Goal: Task Accomplishment & Management: Use online tool/utility

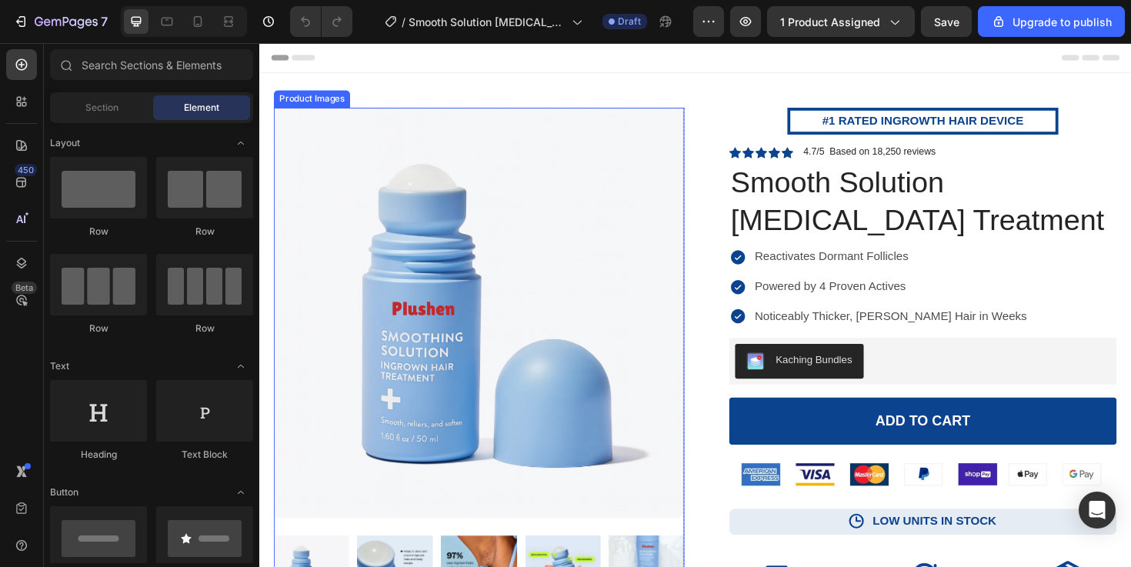
click at [546, 272] on img at bounding box center [492, 329] width 435 height 435
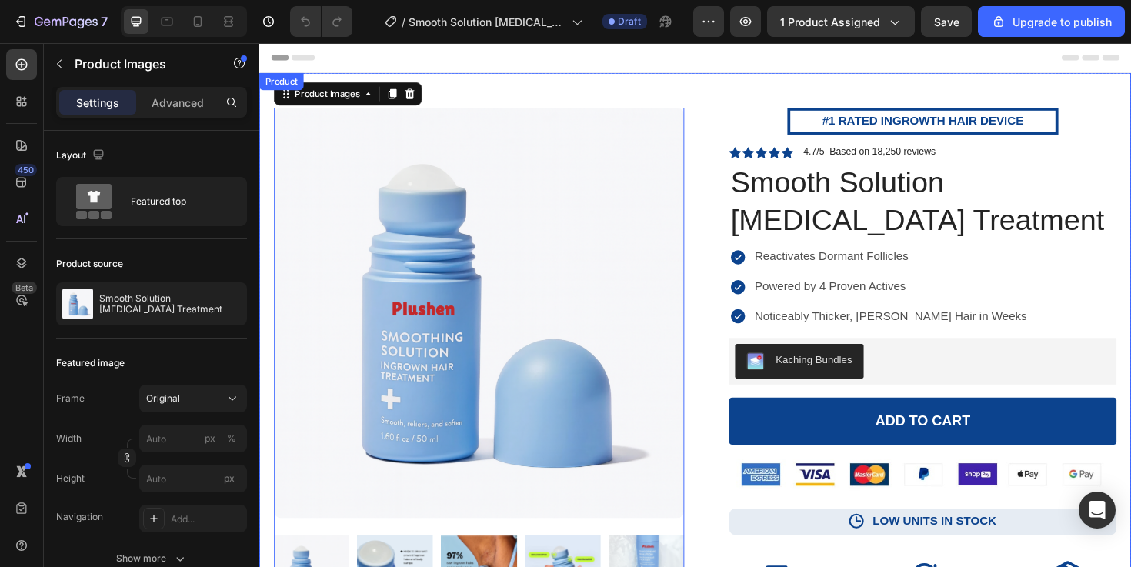
click at [686, 79] on div "Product Images 80 Icon Icon Icon Icon Icon Icon List I always struggled with in…" at bounding box center [721, 476] width 924 height 803
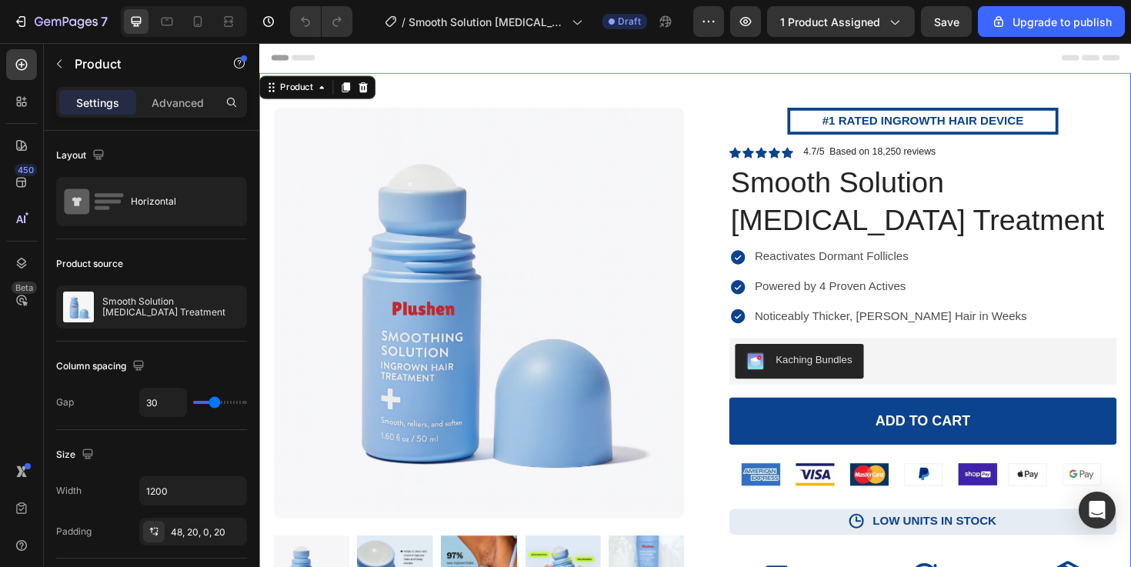
click at [669, 55] on div "Header" at bounding box center [721, 58] width 899 height 31
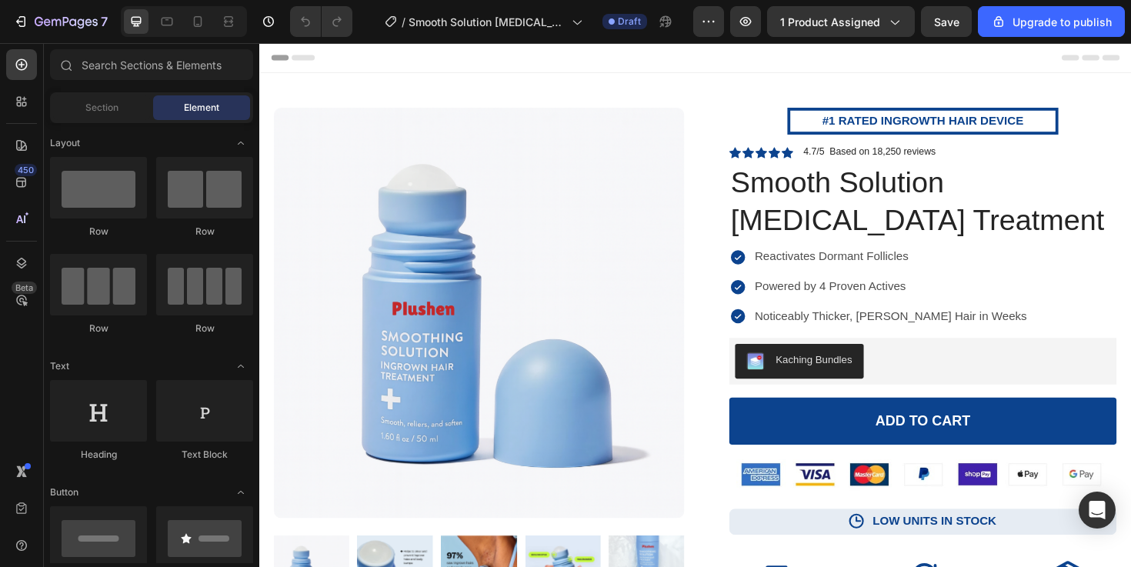
click at [626, 55] on div "Header" at bounding box center [721, 58] width 899 height 31
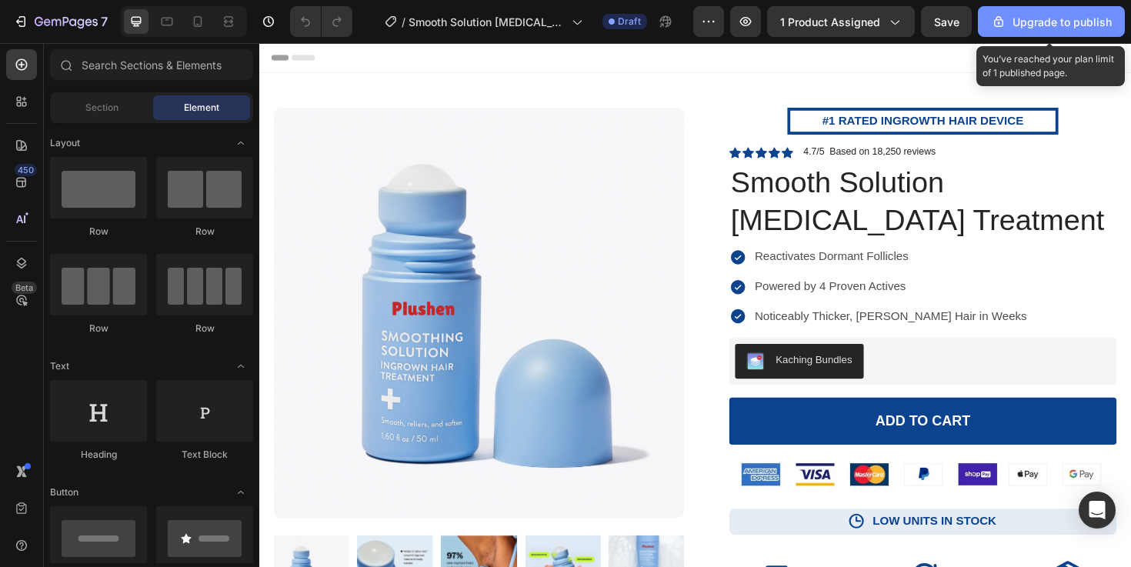
click at [1026, 16] on div "Upgrade to publish" at bounding box center [1051, 22] width 121 height 16
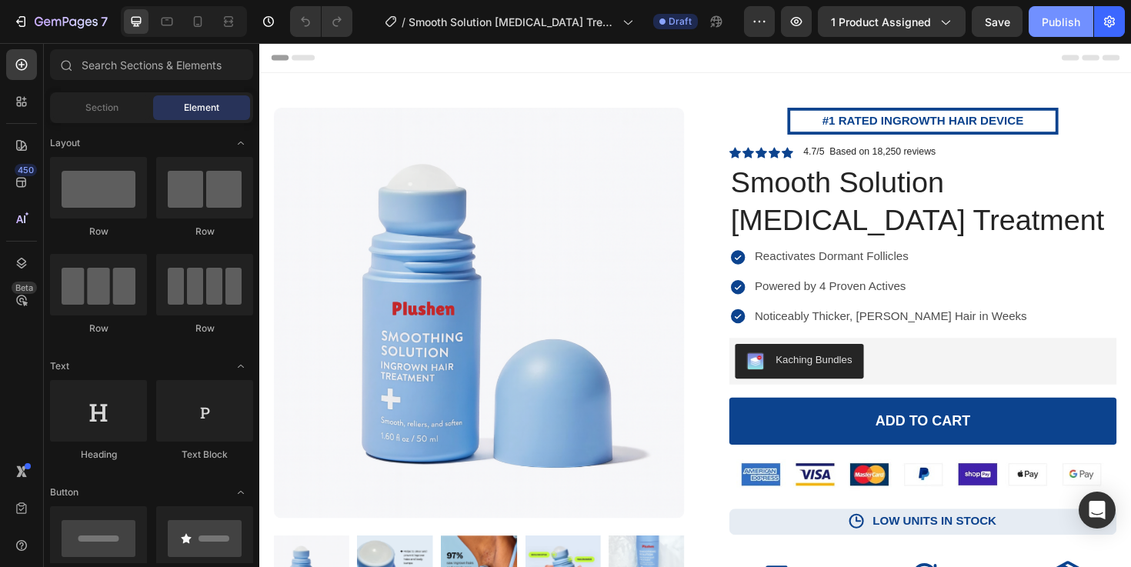
click at [1044, 16] on div "Publish" at bounding box center [1061, 22] width 38 height 16
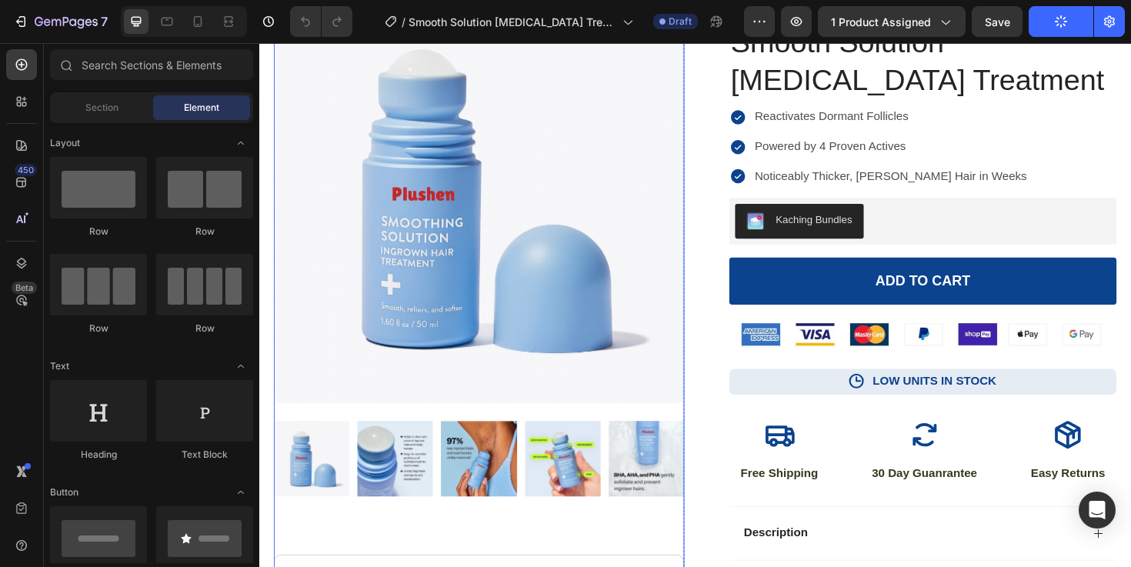
scroll to position [222, 0]
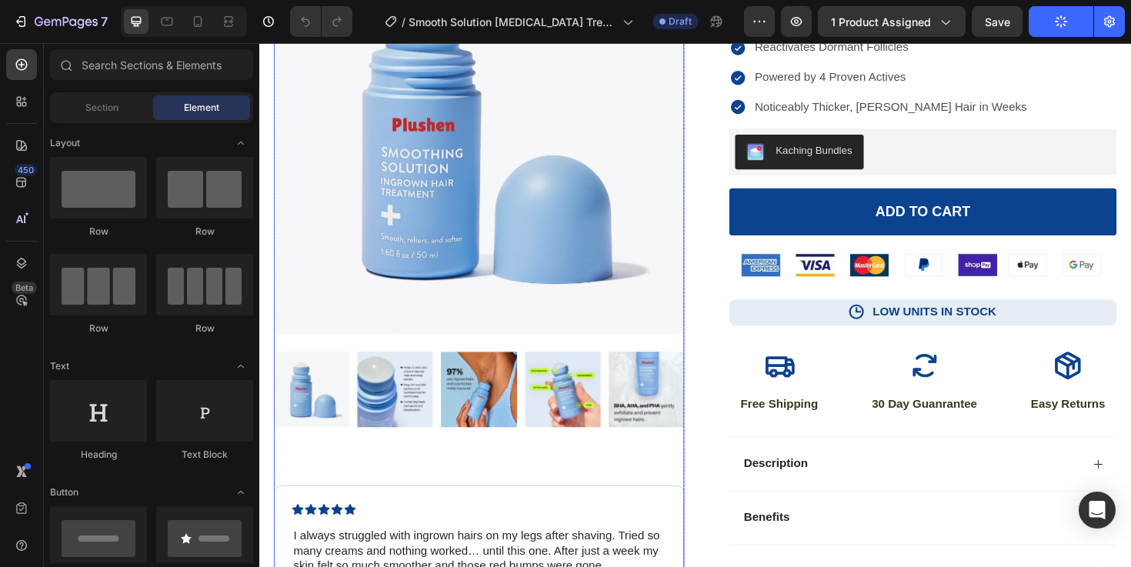
click at [667, 377] on img at bounding box center [670, 410] width 80 height 80
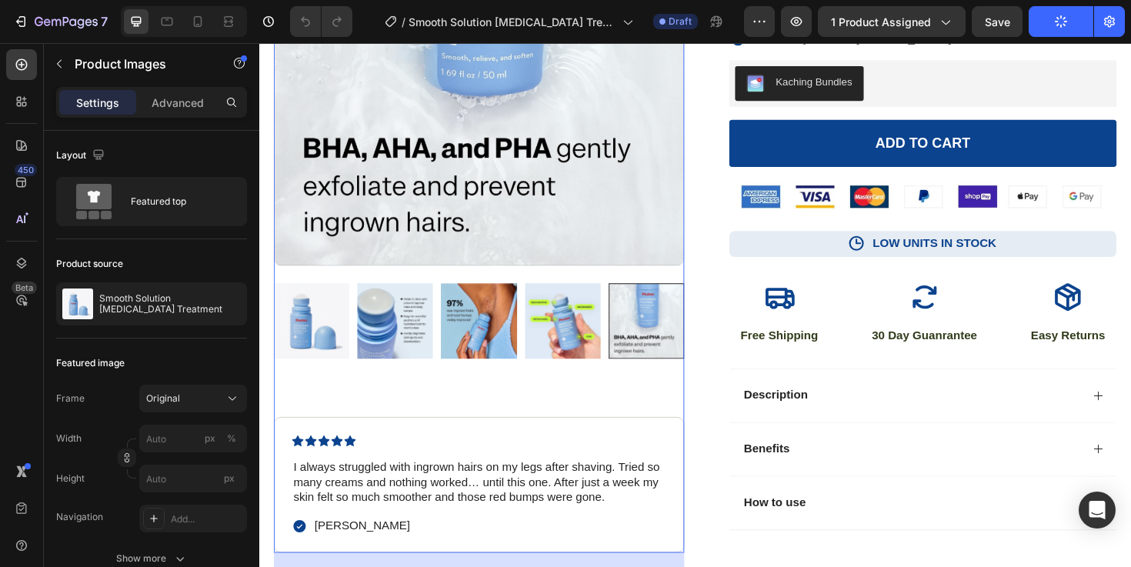
scroll to position [297, 0]
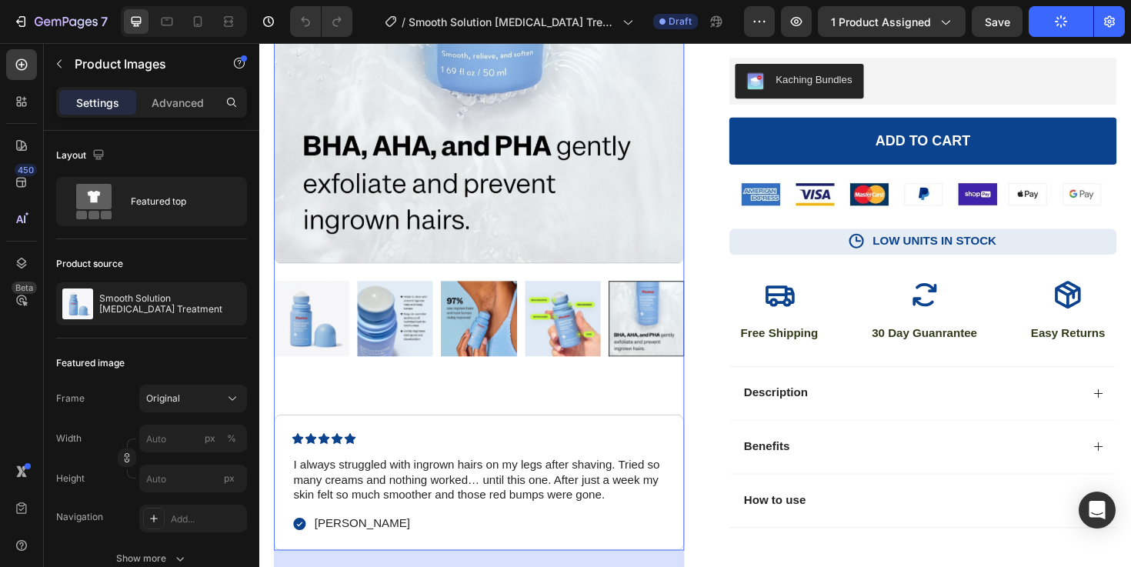
click at [315, 347] on img at bounding box center [315, 335] width 80 height 80
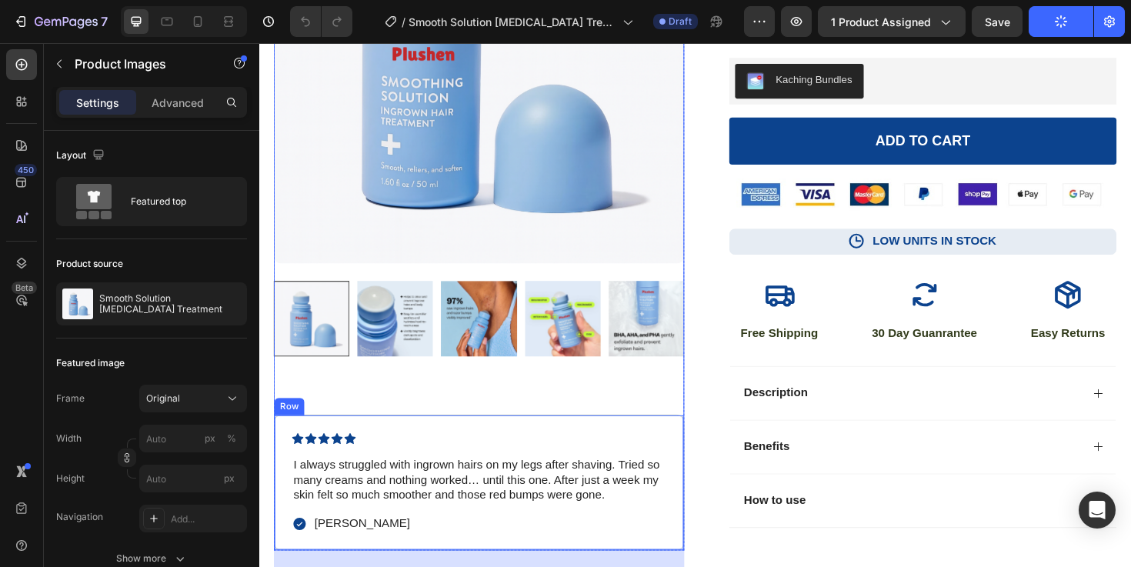
scroll to position [0, 0]
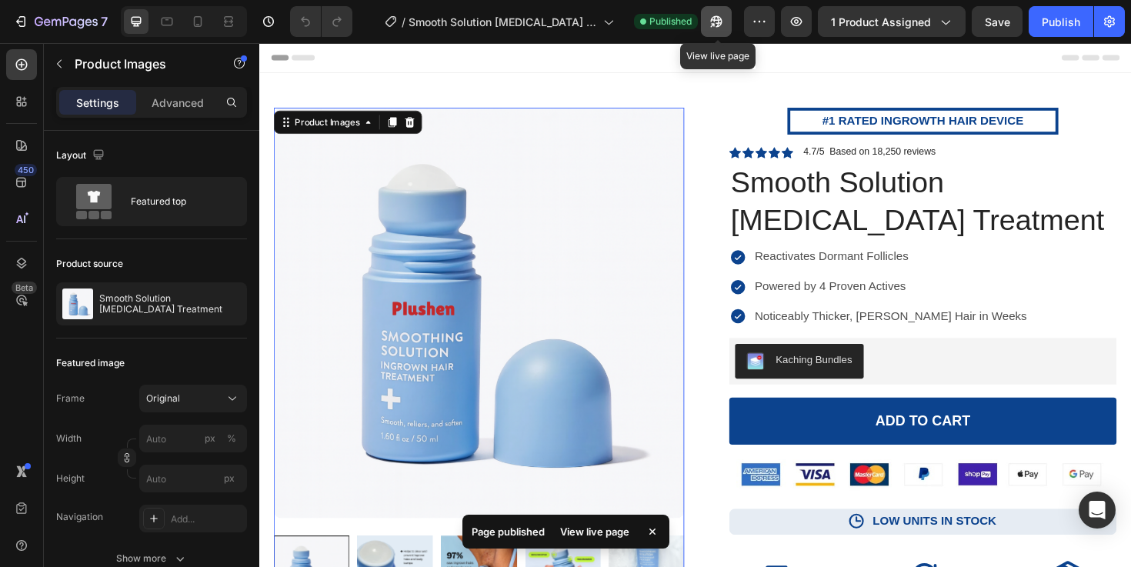
click at [720, 29] on button "button" at bounding box center [716, 21] width 31 height 31
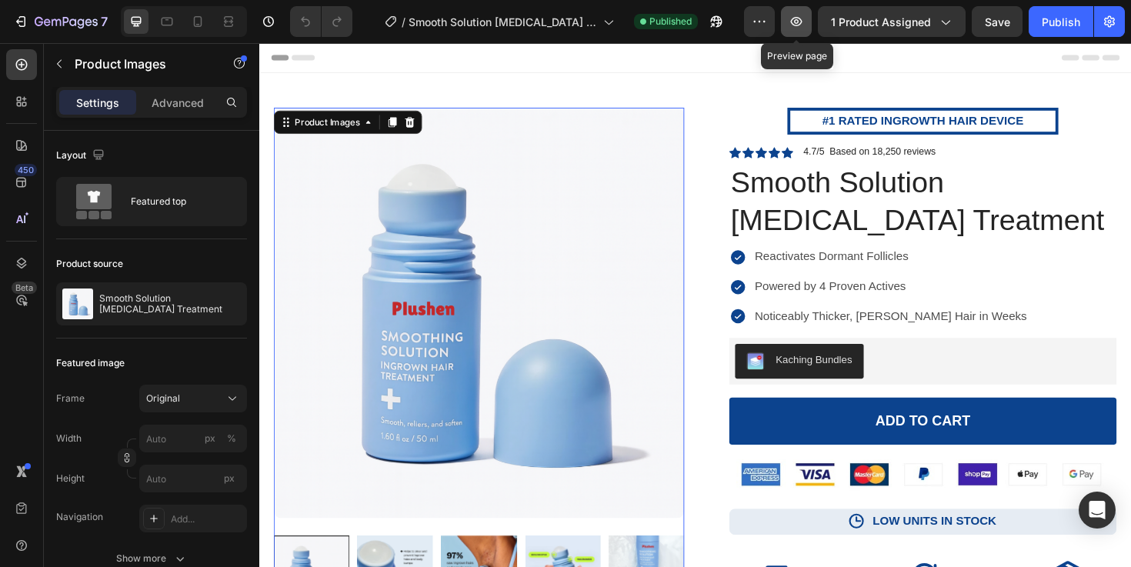
click at [803, 18] on icon "button" at bounding box center [796, 21] width 15 height 15
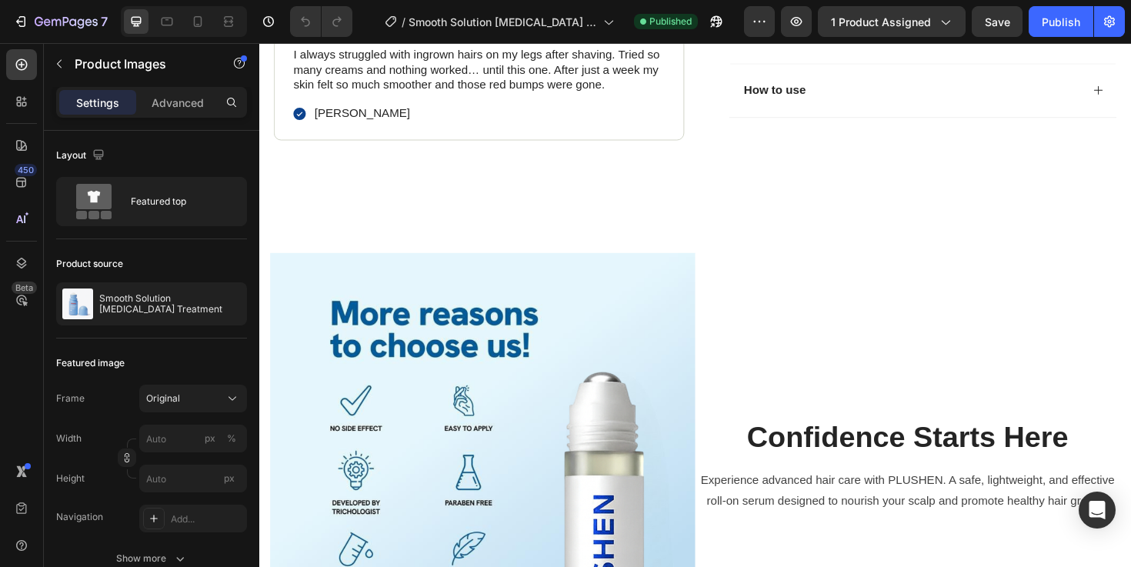
scroll to position [942, 0]
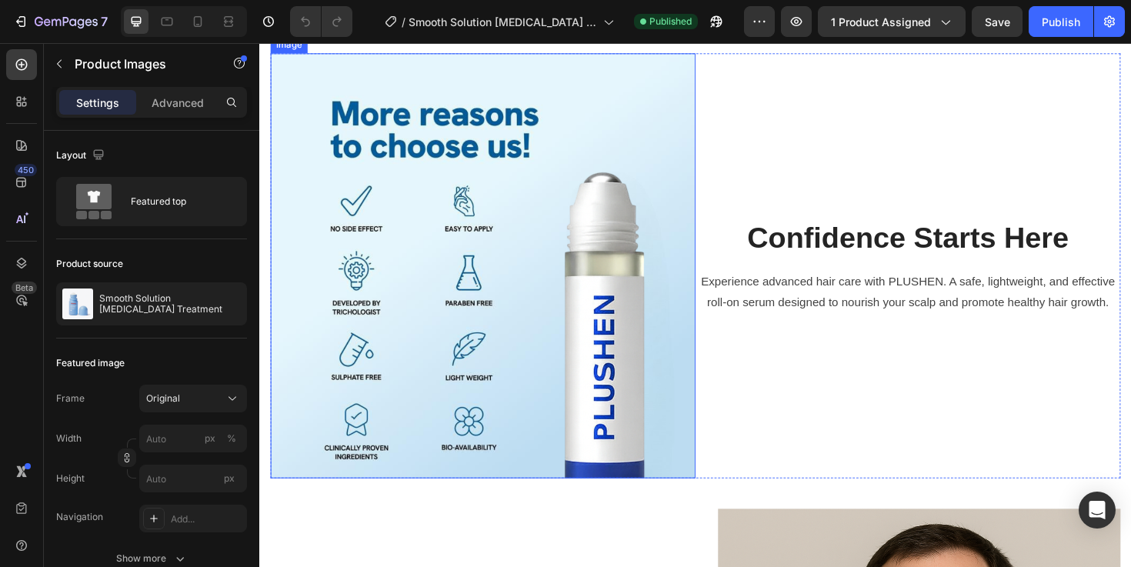
click at [547, 347] on img at bounding box center [496, 279] width 450 height 450
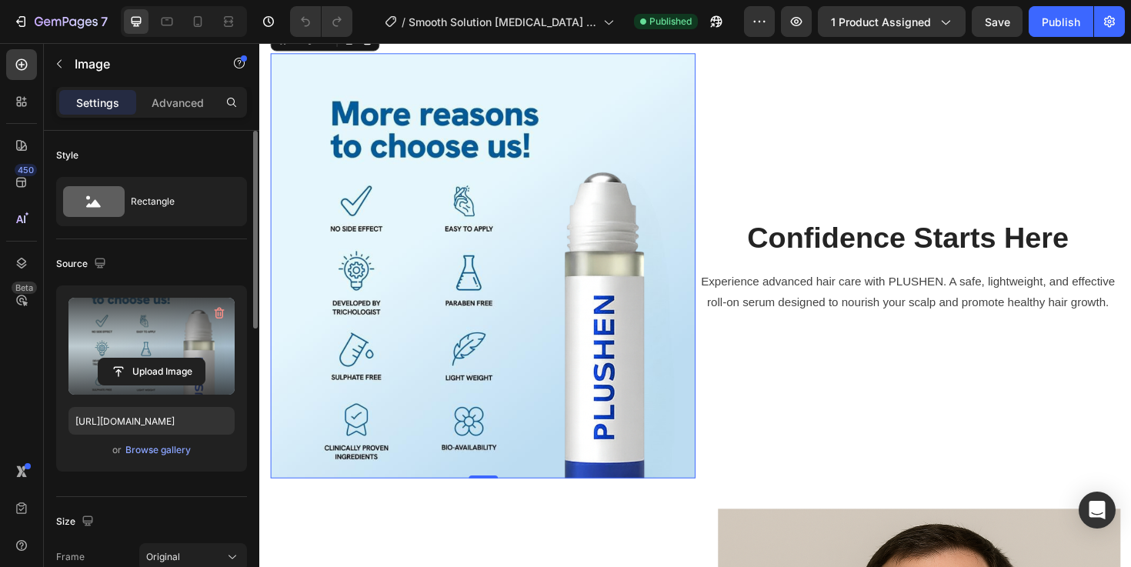
click at [163, 352] on label at bounding box center [151, 346] width 166 height 97
click at [163, 359] on input "file" at bounding box center [152, 372] width 106 height 26
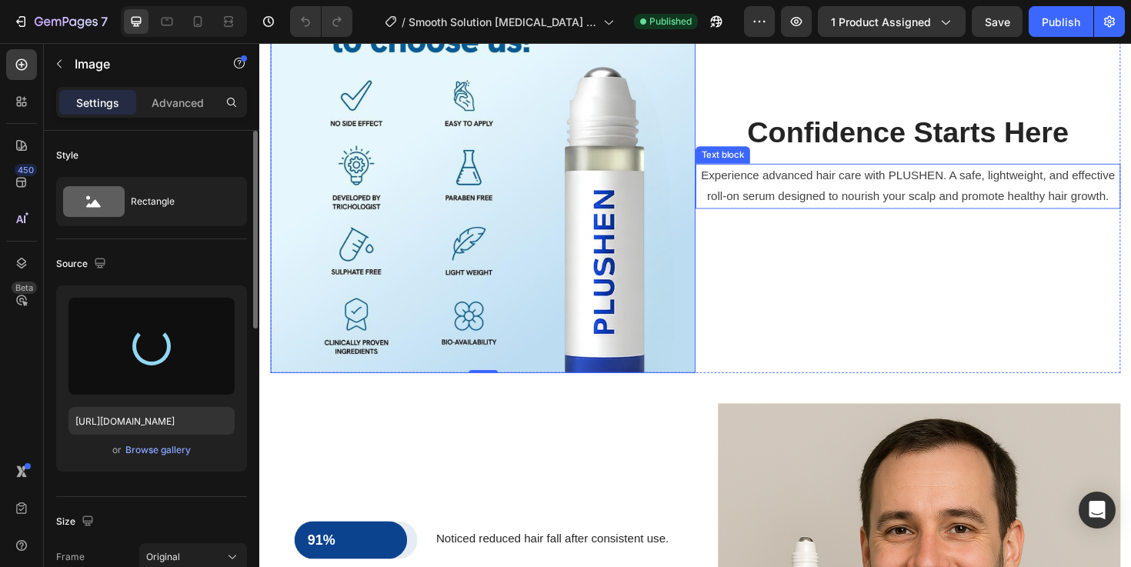
scroll to position [1150, 0]
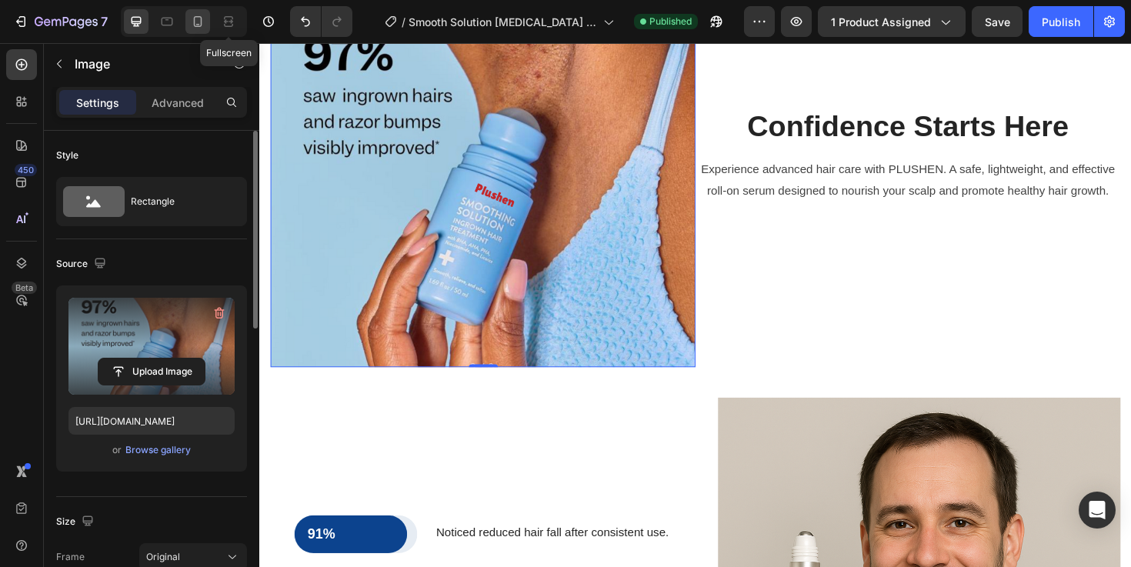
click at [204, 30] on div at bounding box center [197, 21] width 25 height 25
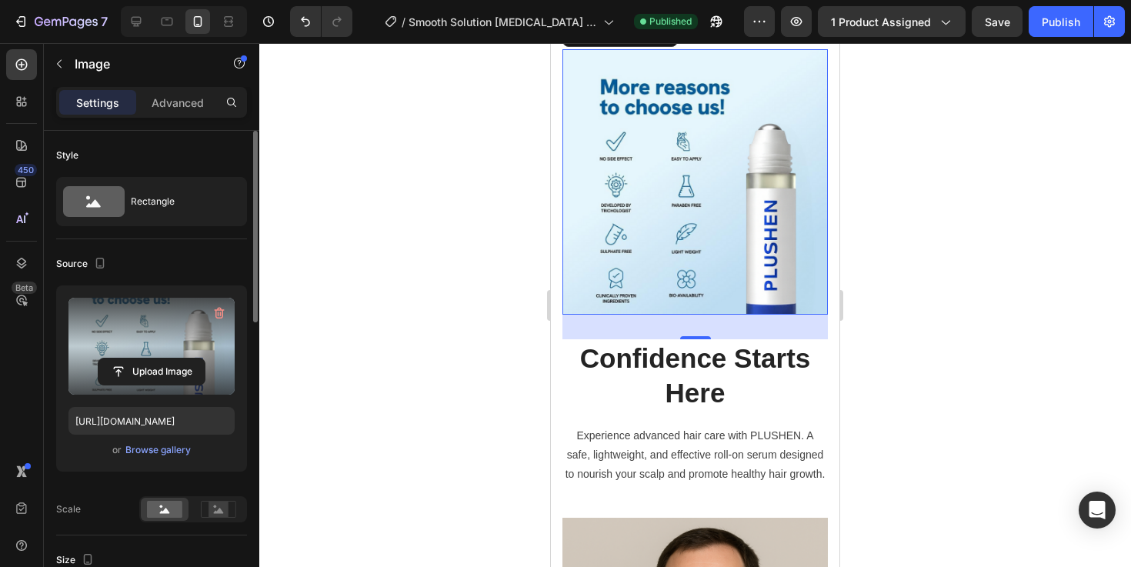
scroll to position [1029, 0]
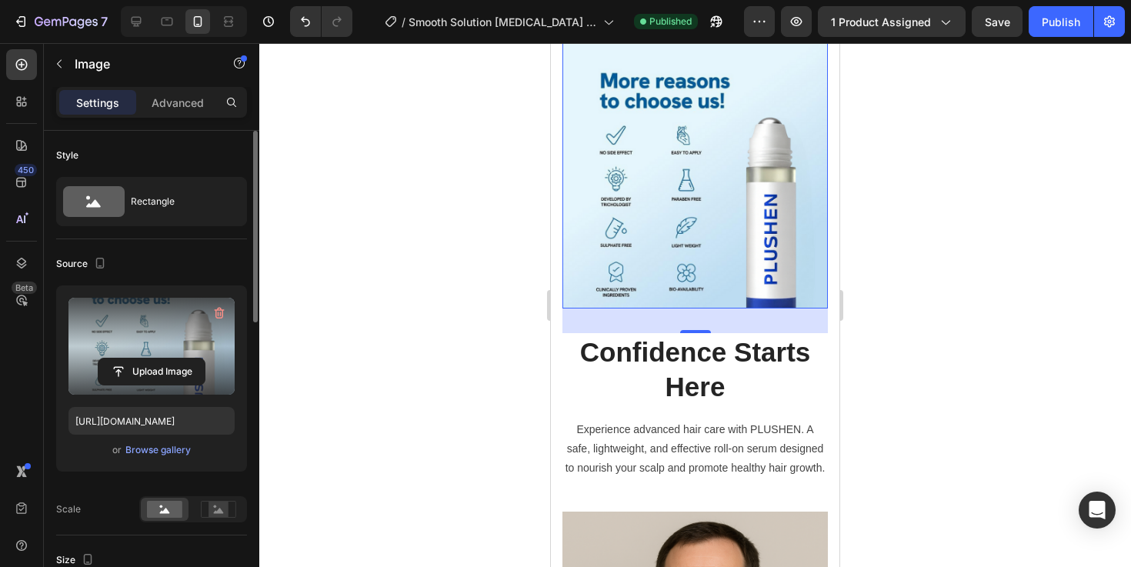
click at [165, 334] on label at bounding box center [151, 346] width 166 height 97
click at [165, 359] on input "file" at bounding box center [152, 372] width 106 height 26
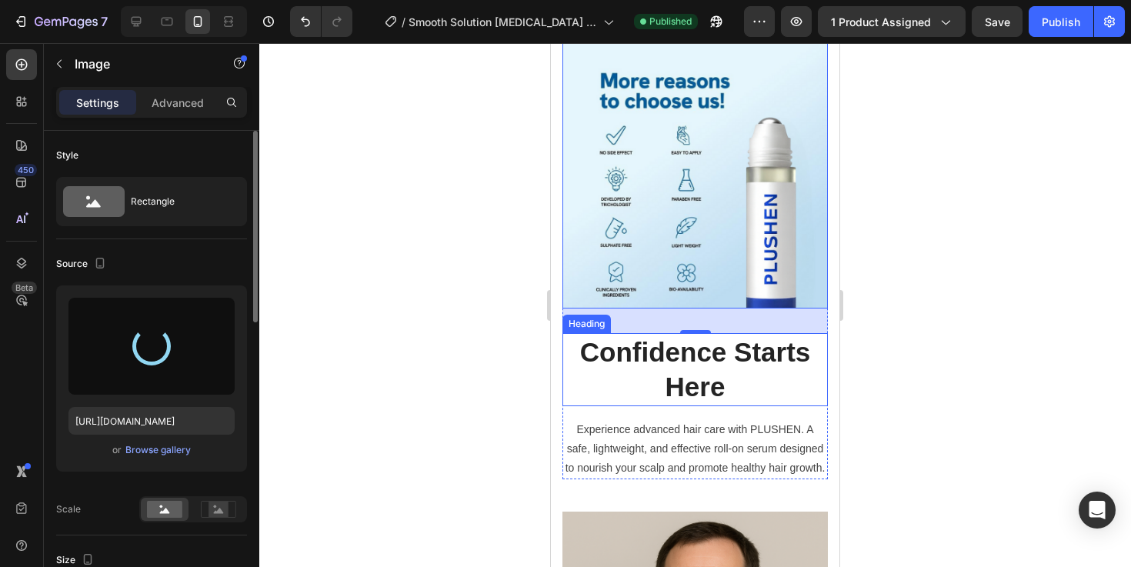
type input "[URL][DOMAIN_NAME]"
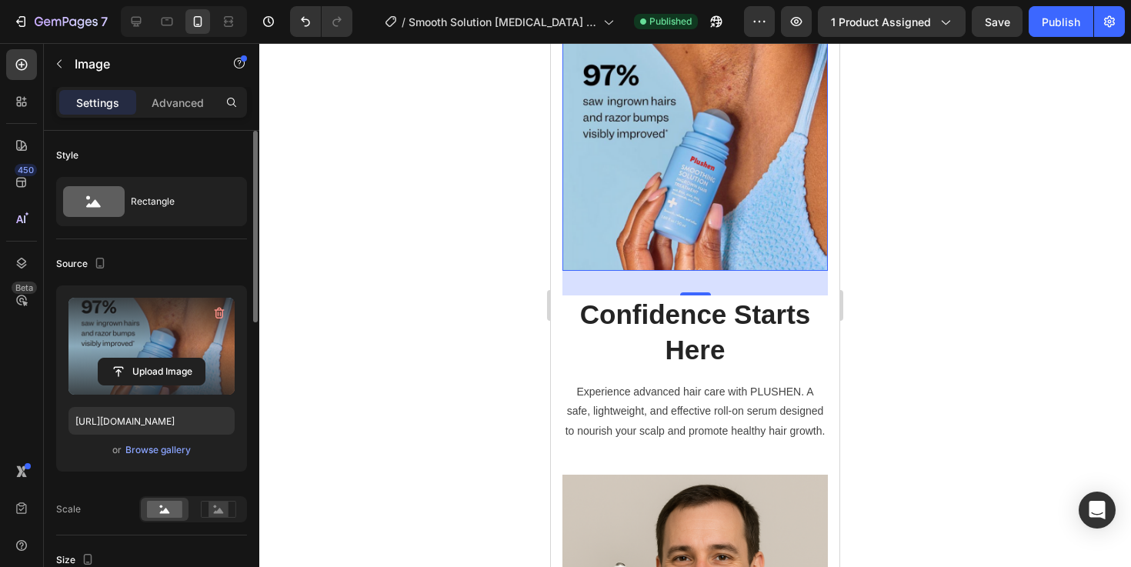
click at [904, 262] on div at bounding box center [695, 305] width 872 height 524
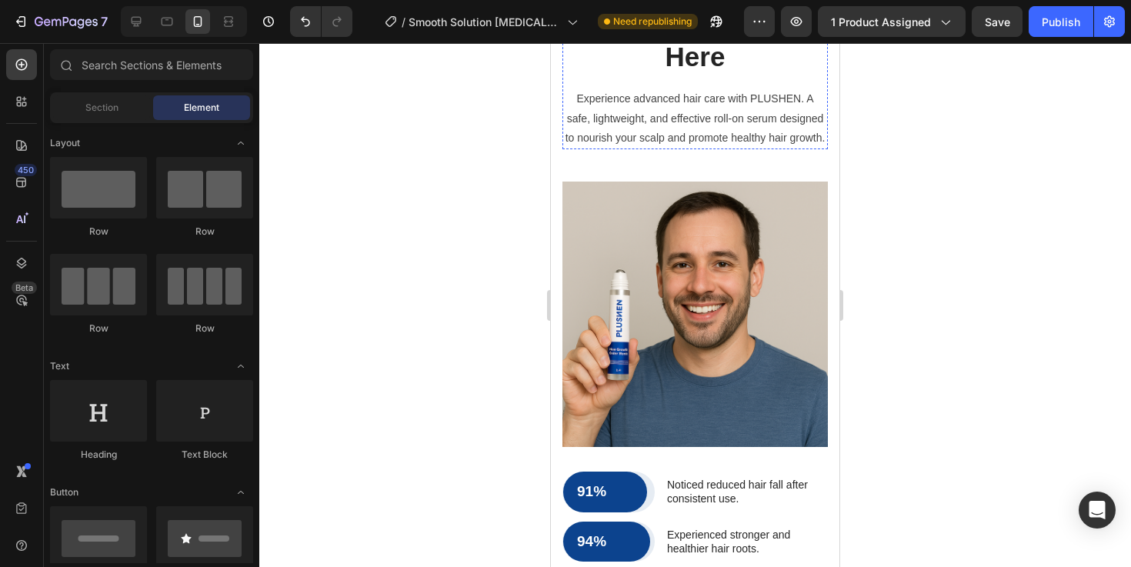
scroll to position [1619, 0]
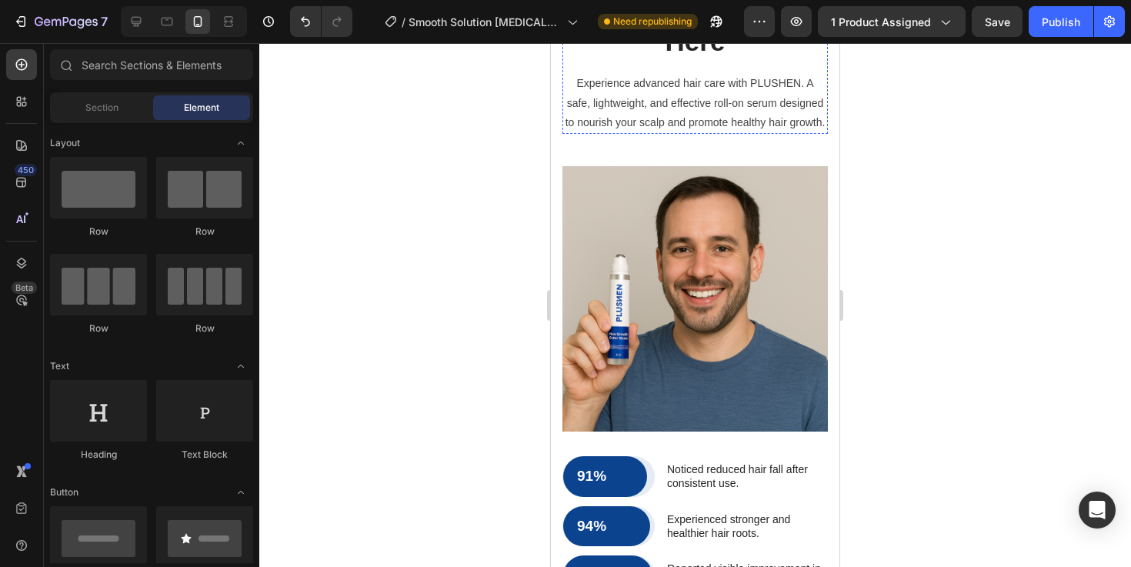
click at [764, 396] on img at bounding box center [696, 299] width 266 height 266
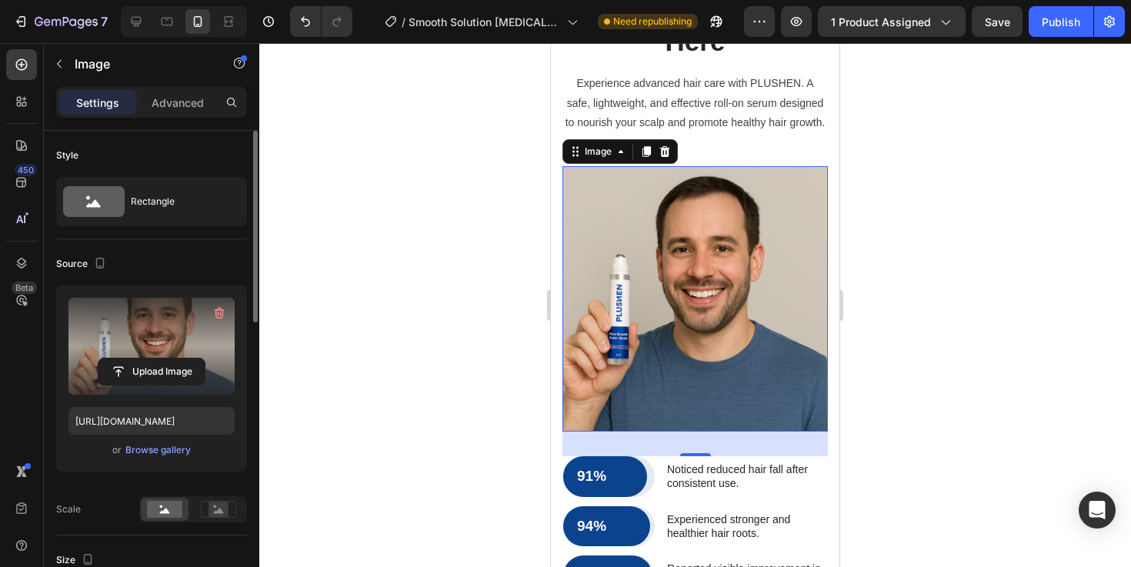
click at [164, 340] on label at bounding box center [151, 346] width 166 height 97
click at [164, 359] on input "file" at bounding box center [152, 372] width 106 height 26
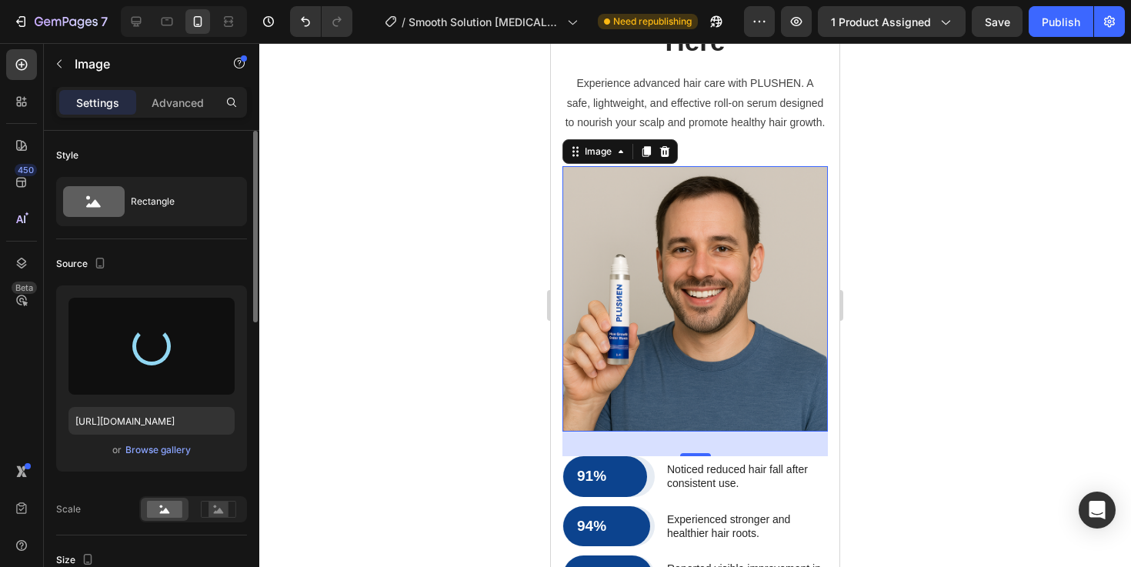
type input "[URL][DOMAIN_NAME]"
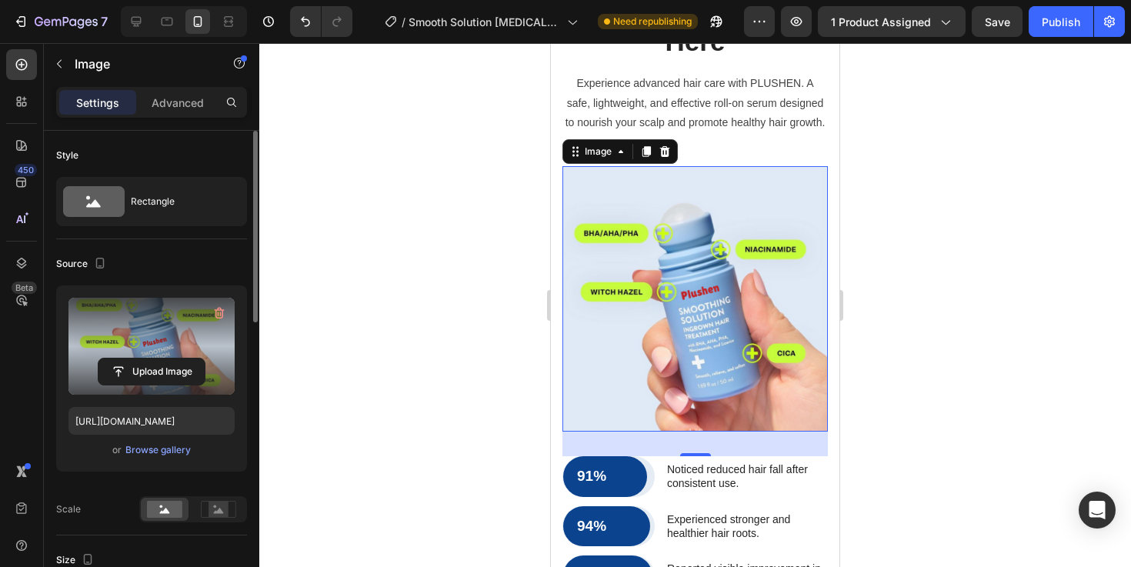
click at [502, 346] on div at bounding box center [695, 305] width 872 height 524
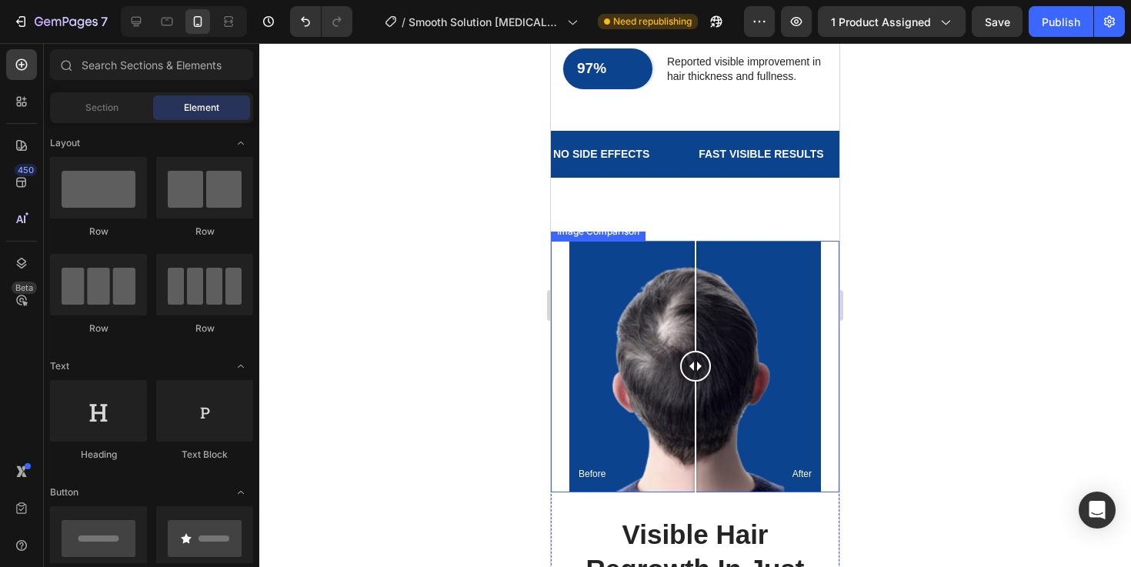
scroll to position [1959, 0]
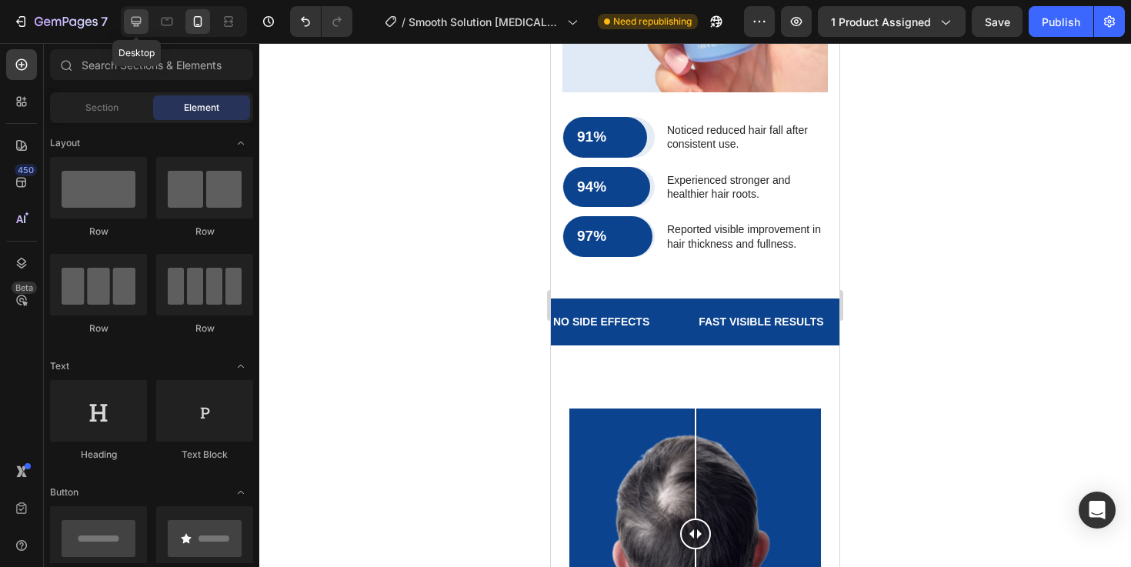
click at [139, 24] on icon at bounding box center [137, 22] width 10 height 10
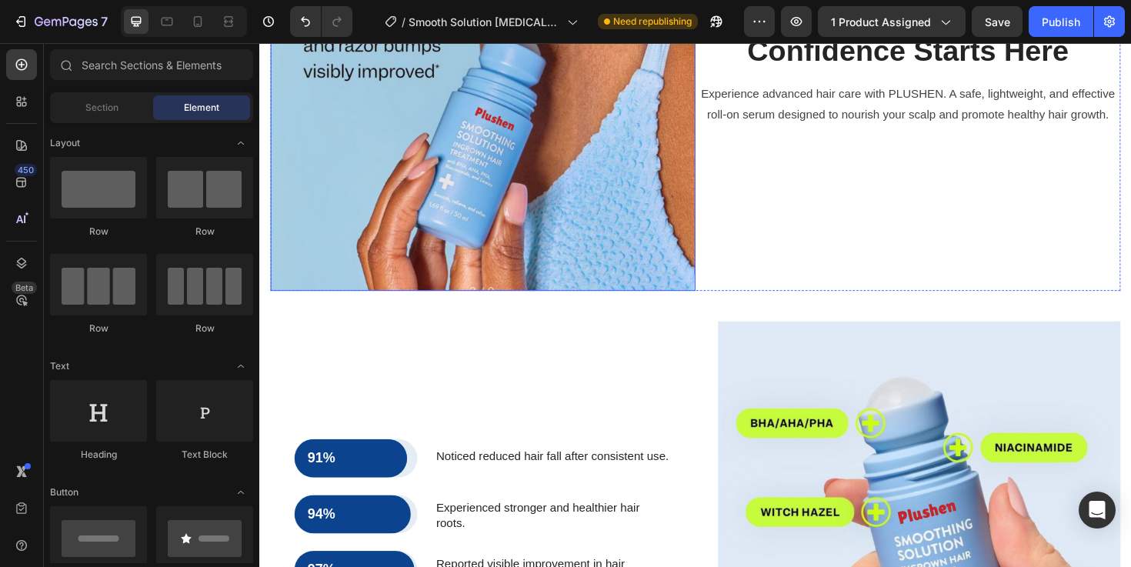
scroll to position [1692, 0]
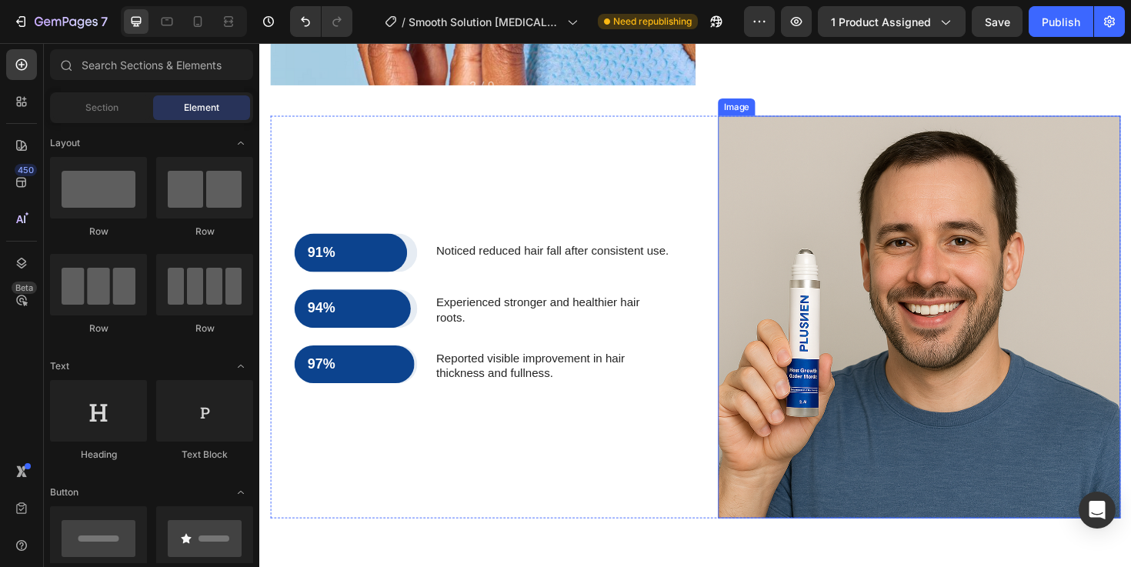
click at [814, 290] on img at bounding box center [958, 333] width 426 height 426
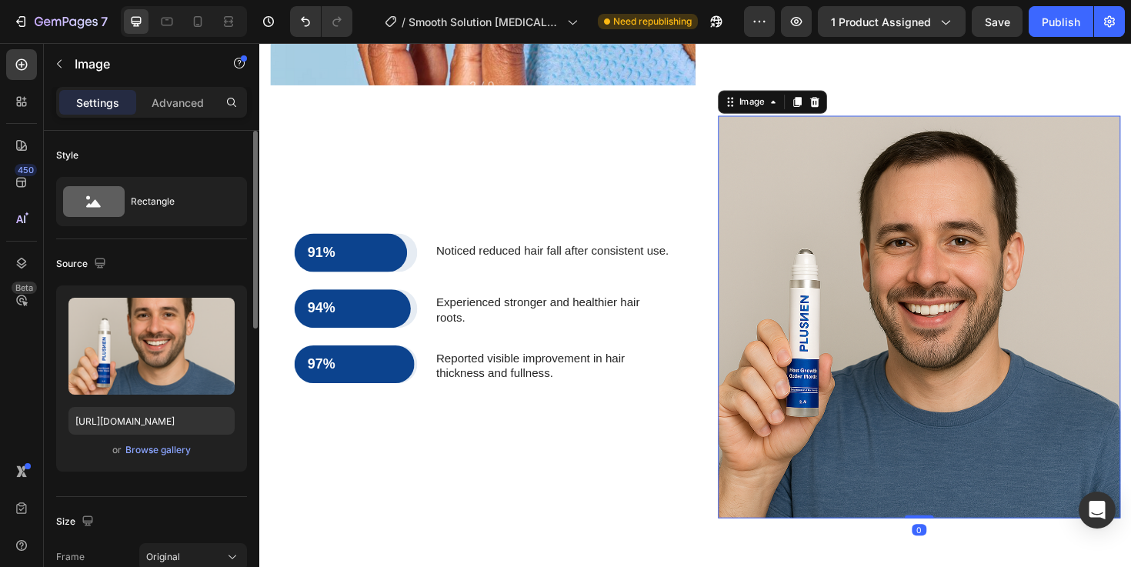
click at [156, 399] on div "Upload Image [URL][DOMAIN_NAME] or Browse gallery" at bounding box center [151, 379] width 191 height 186
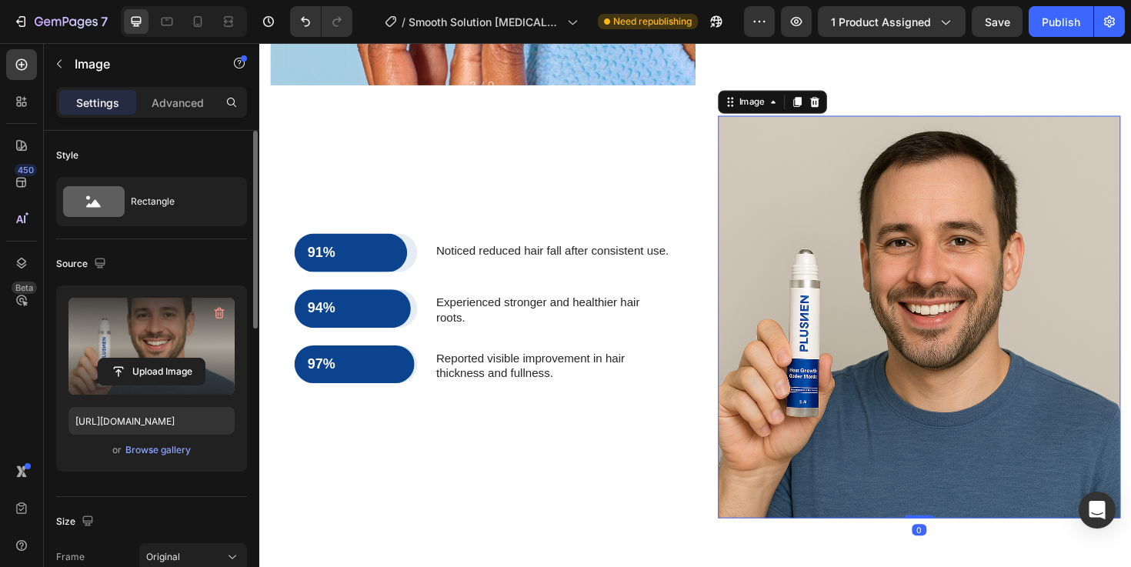
click at [151, 353] on label at bounding box center [151, 346] width 166 height 97
click at [151, 359] on input "file" at bounding box center [152, 372] width 106 height 26
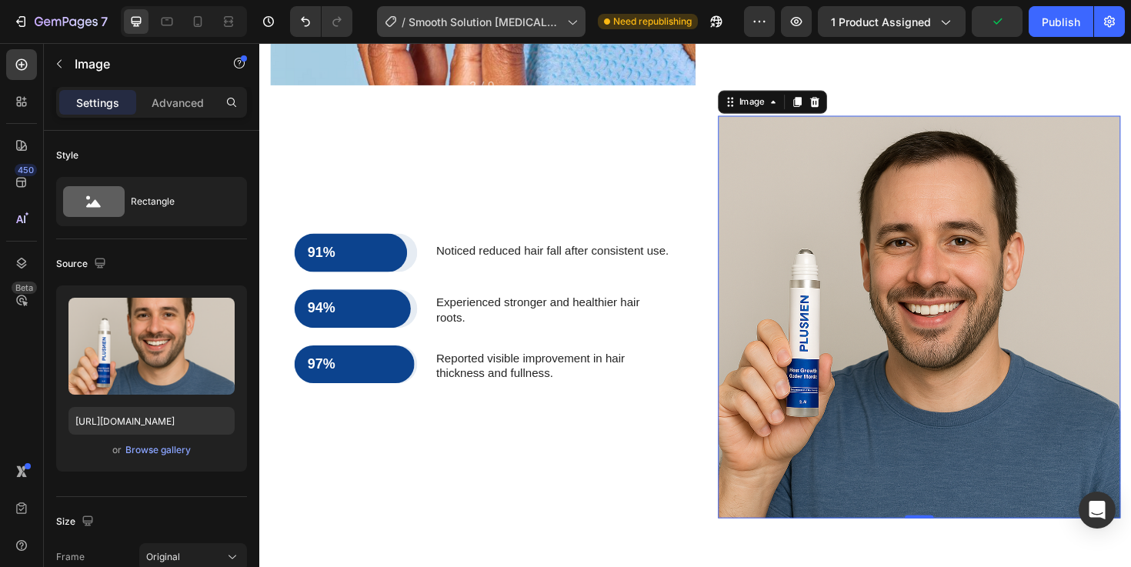
type input "[URL][DOMAIN_NAME]"
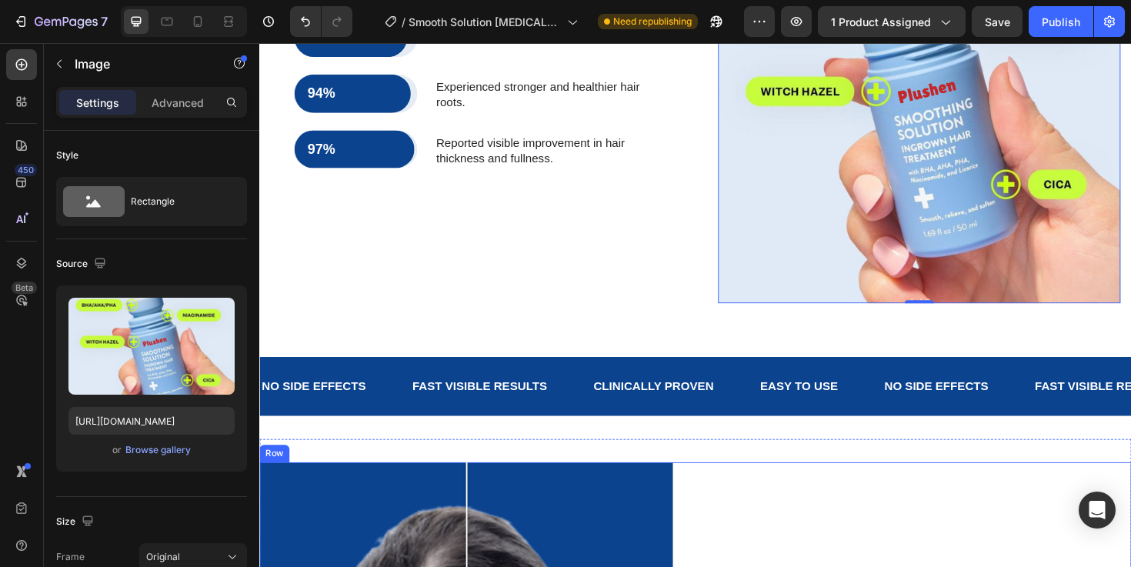
scroll to position [1919, 0]
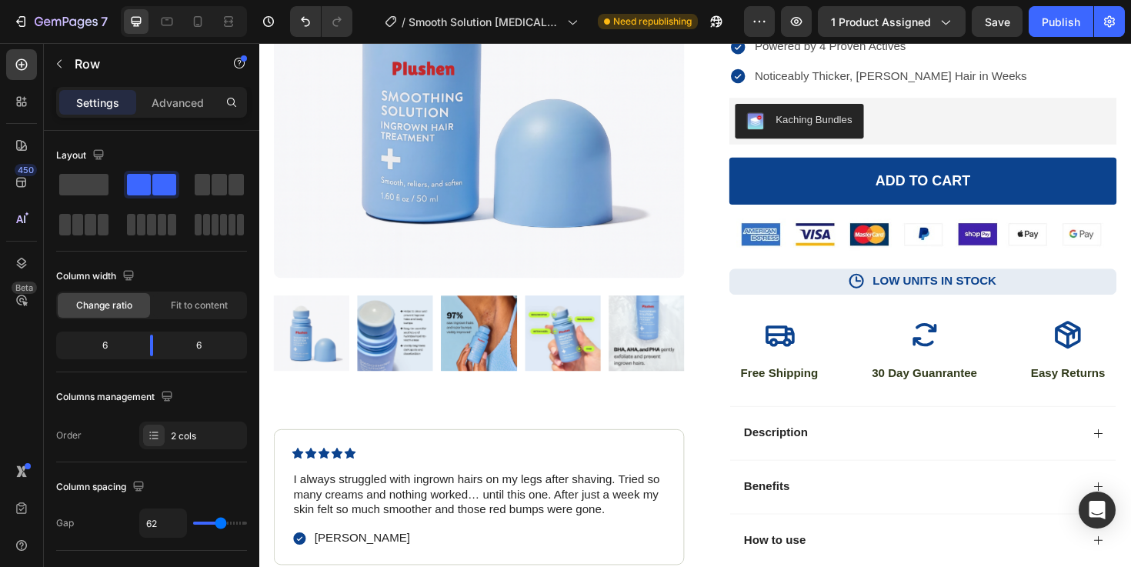
scroll to position [0, 0]
